Goal: Information Seeking & Learning: Find specific fact

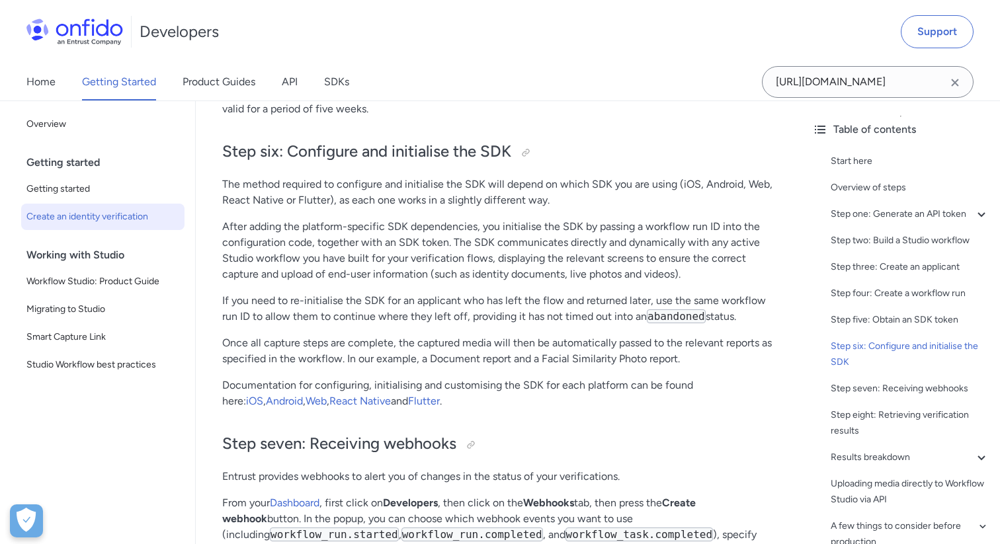
click at [953, 83] on icon "Clear search field button" at bounding box center [954, 82] width 7 height 7
click at [887, 91] on input "Onfido search input field" at bounding box center [868, 82] width 212 height 32
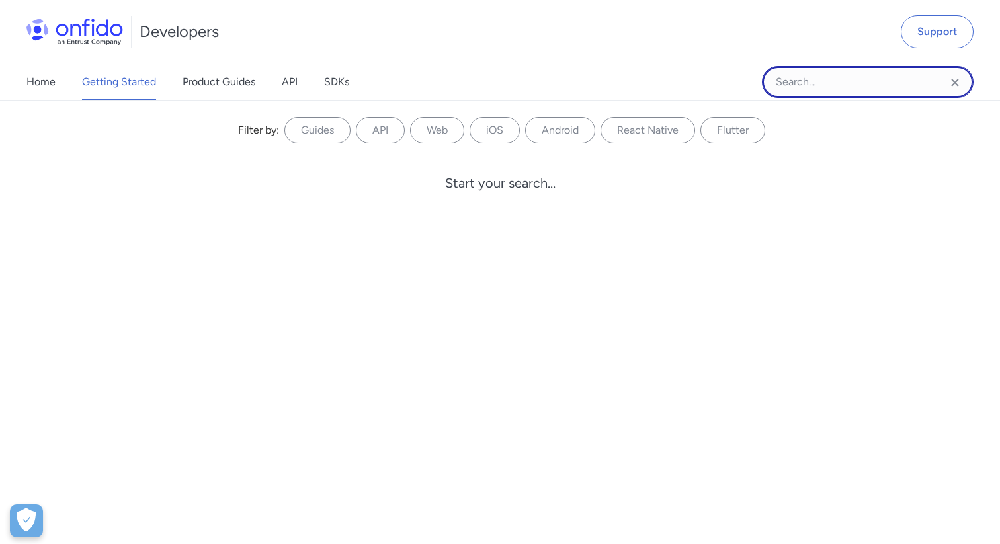
paste input "reportNames"
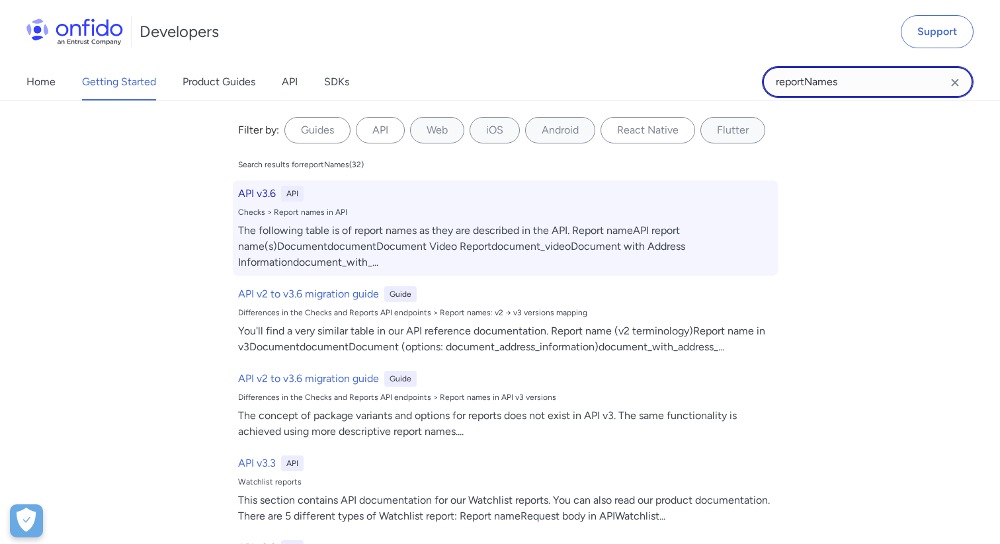
type input "reportNames"
click at [264, 190] on h6 "API v3.6" at bounding box center [257, 194] width 38 height 16
select select "http"
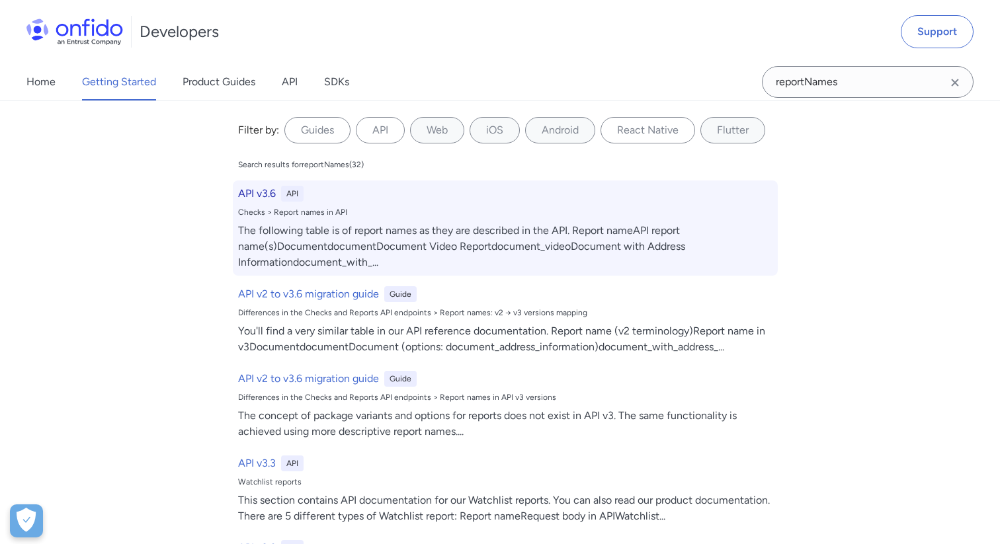
select select "http"
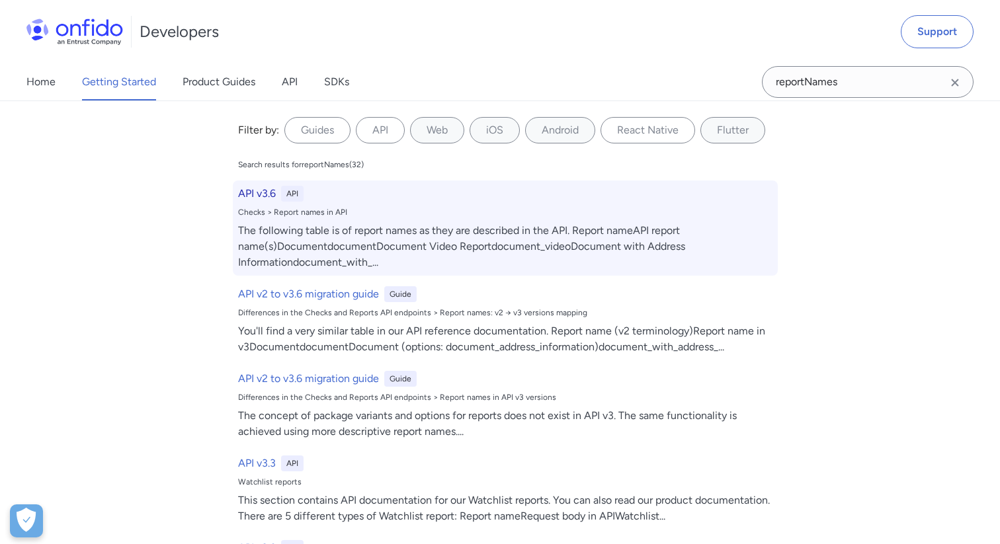
select select "http"
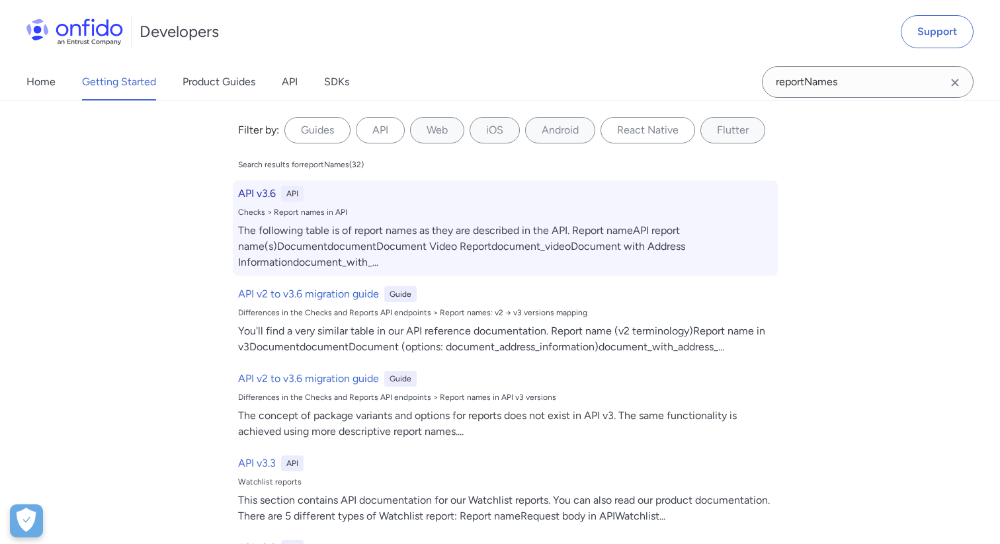
select select "http"
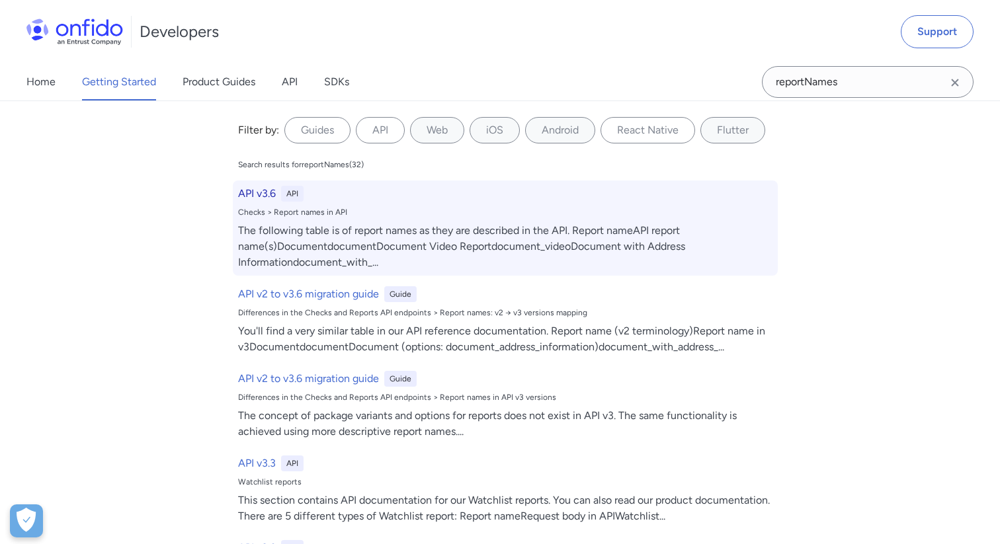
select select "http"
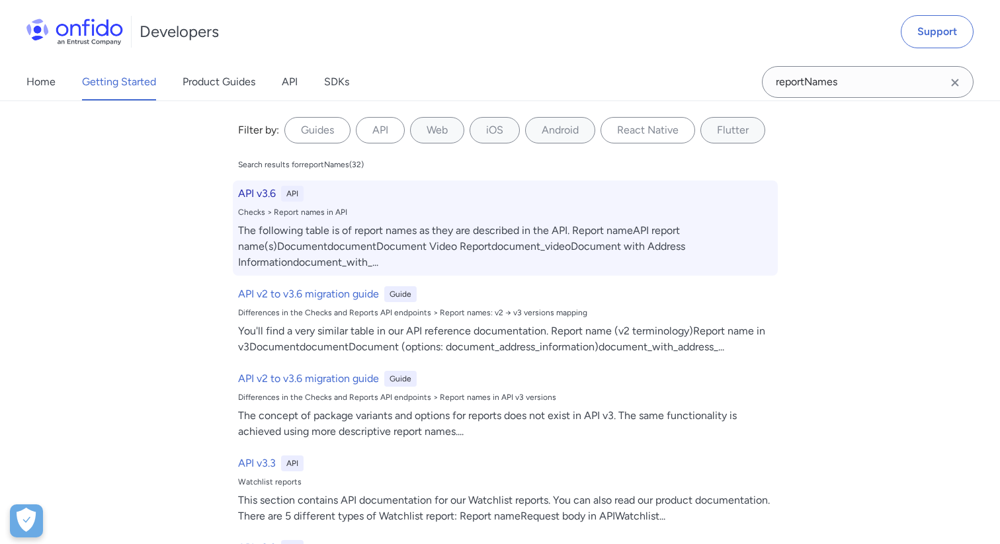
select select "http"
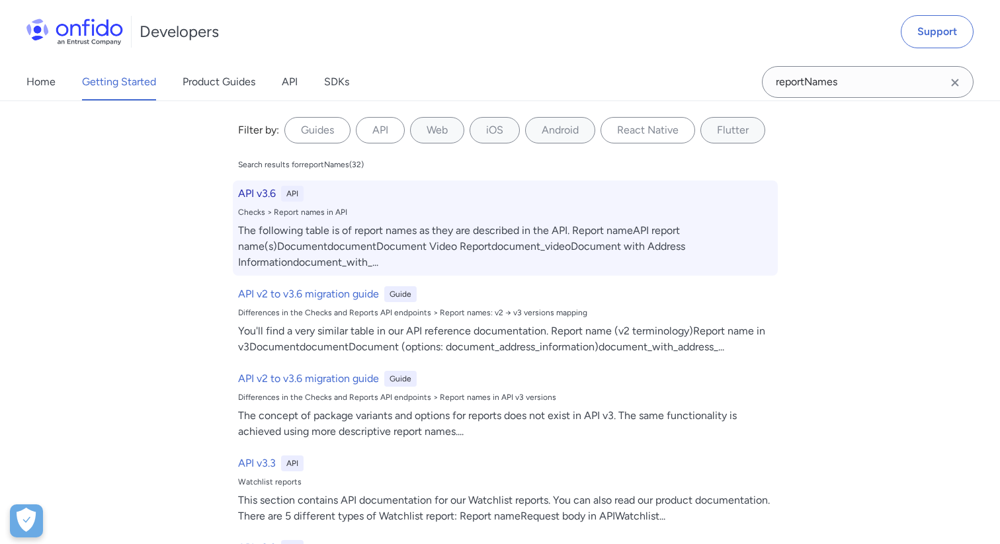
select select "http"
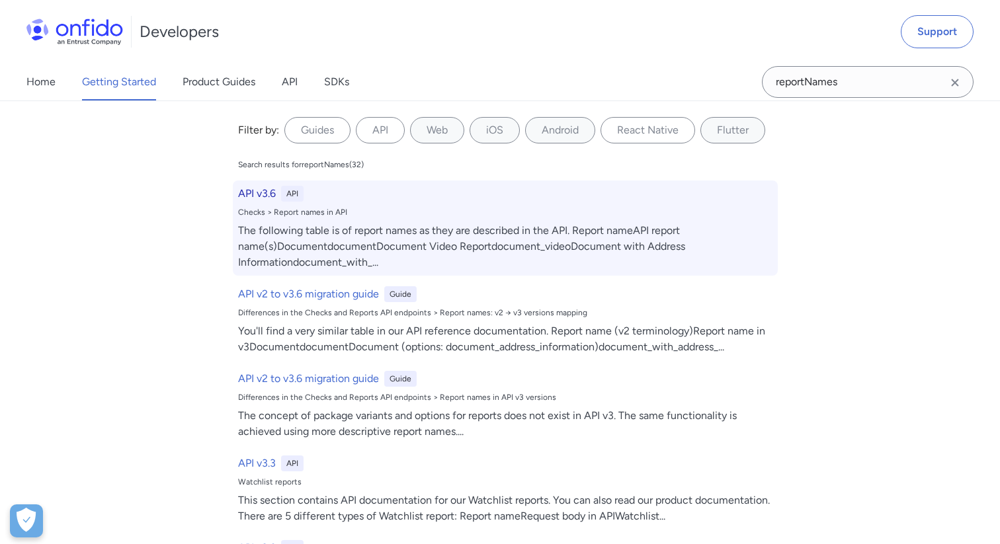
select select "http"
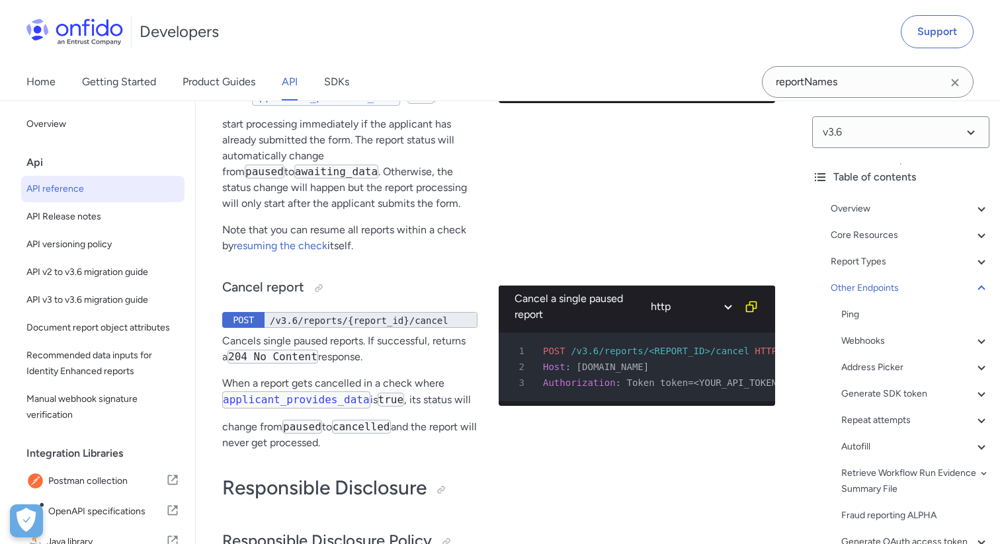
scroll to position [147658, 0]
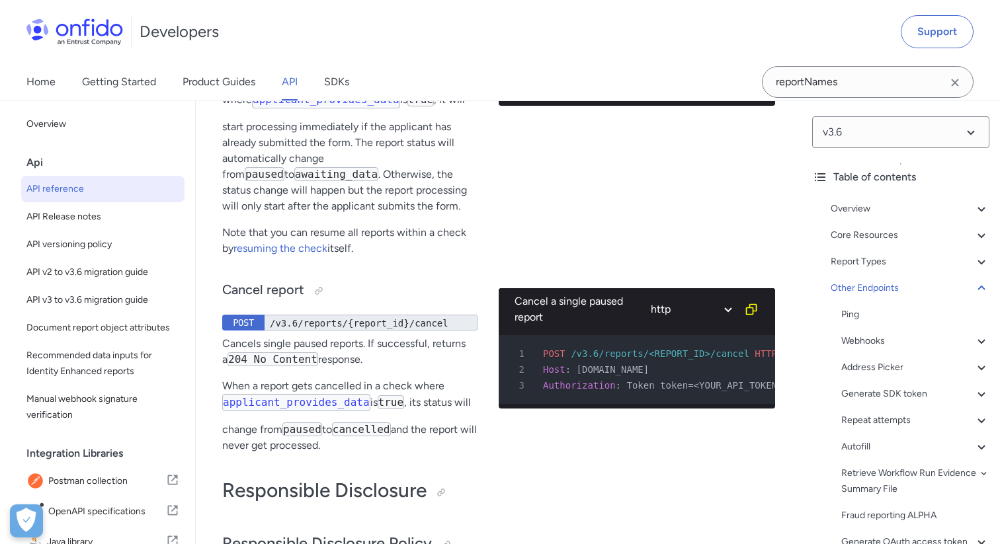
click at [959, 84] on icon "Clear search field button" at bounding box center [955, 83] width 16 height 16
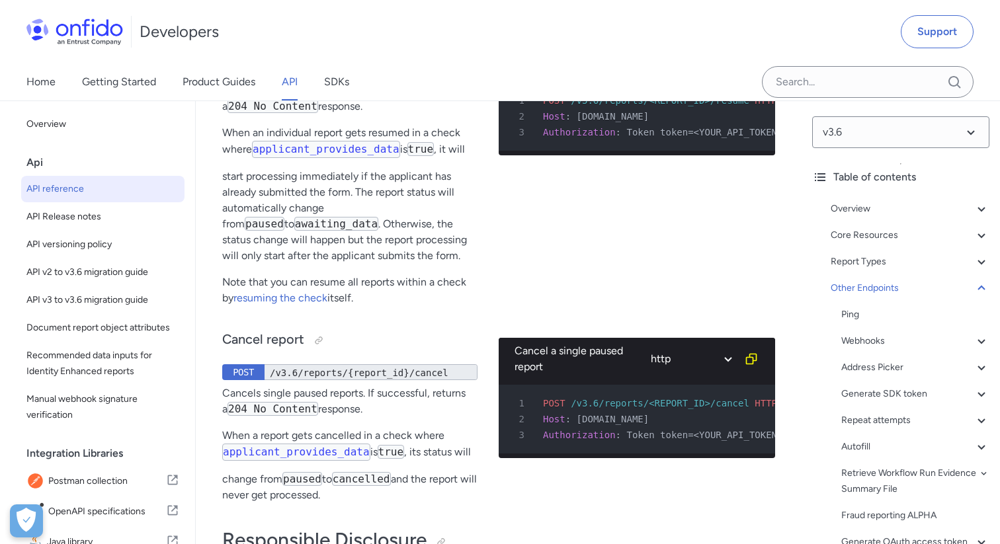
scroll to position [147605, 0]
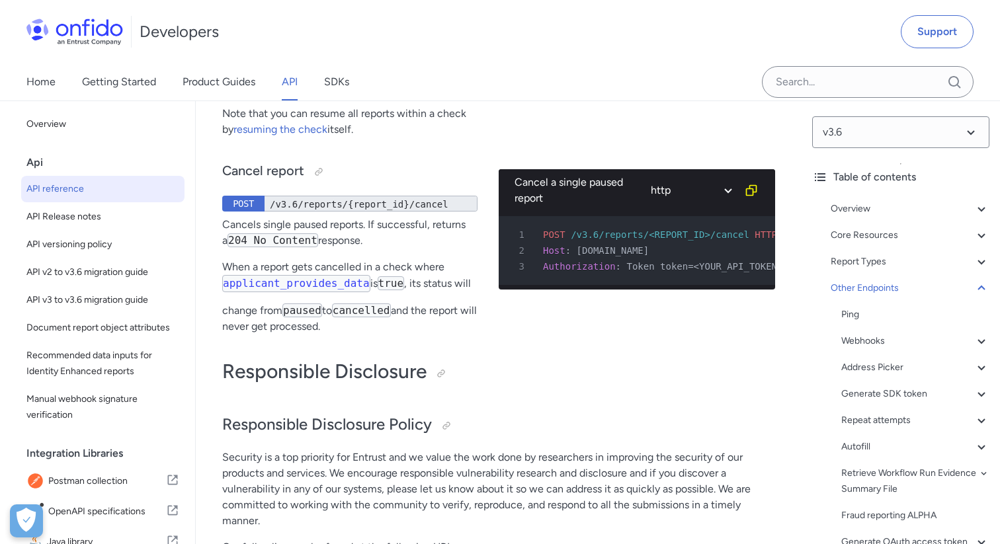
scroll to position [147759, 0]
